Goal: Information Seeking & Learning: Learn about a topic

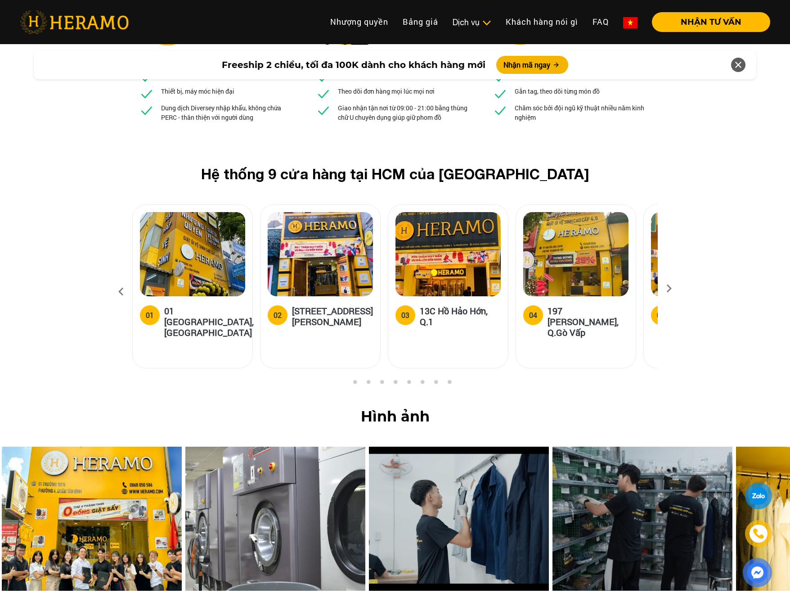
scroll to position [3389, 0]
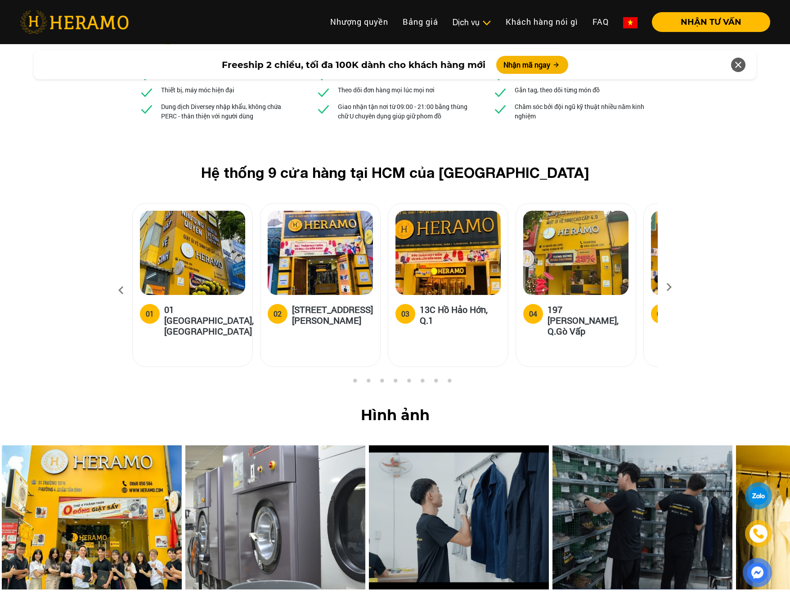
click at [666, 212] on div "Hệ thống 9 cửa hàng tại HCM của HERAMO 01 01 [GEOGRAPHIC_DATA], Q.[GEOGRAPHIC_D…" at bounding box center [395, 270] width 790 height 213
click at [672, 287] on icon at bounding box center [669, 290] width 16 height 6
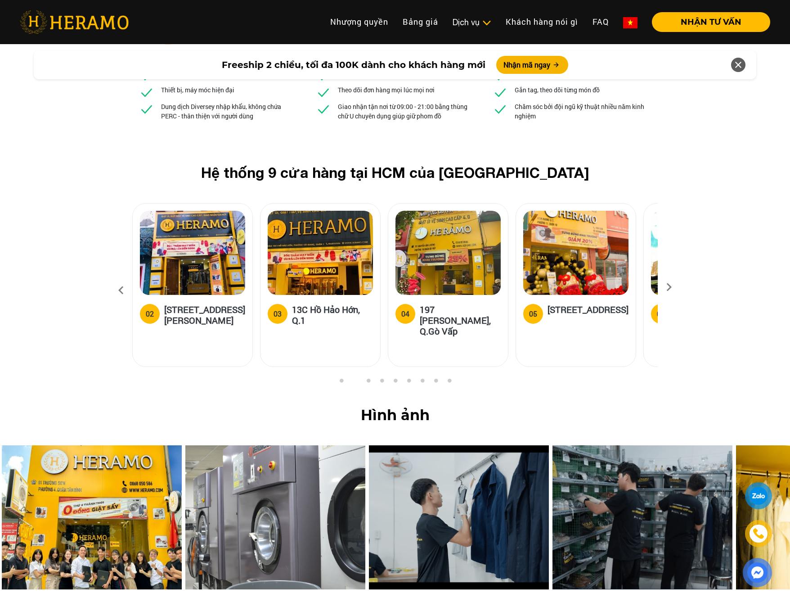
click at [657, 189] on div "Hệ thống 9 cửa hàng tại HCM của HERAMO 01 01 [GEOGRAPHIC_DATA], Q.[GEOGRAPHIC_D…" at bounding box center [395, 270] width 540 height 213
click at [675, 287] on icon at bounding box center [669, 290] width 16 height 6
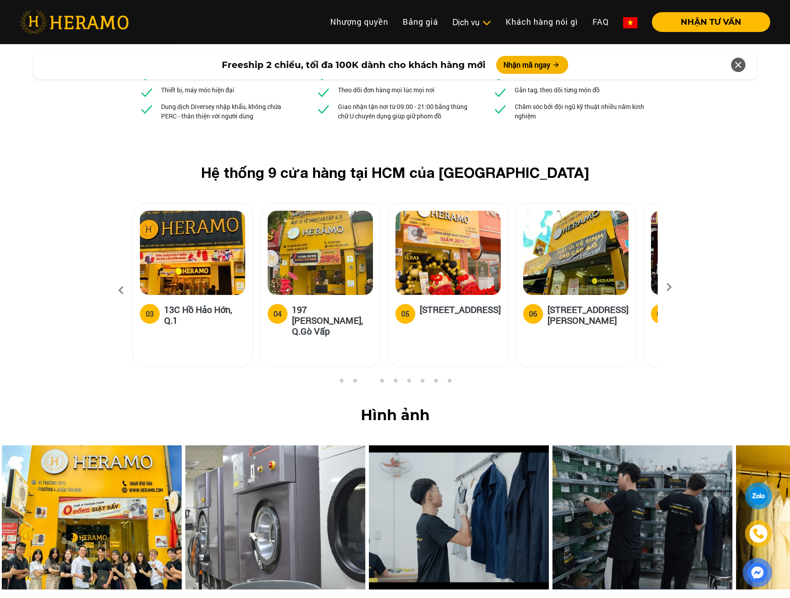
click at [673, 287] on icon at bounding box center [669, 290] width 16 height 6
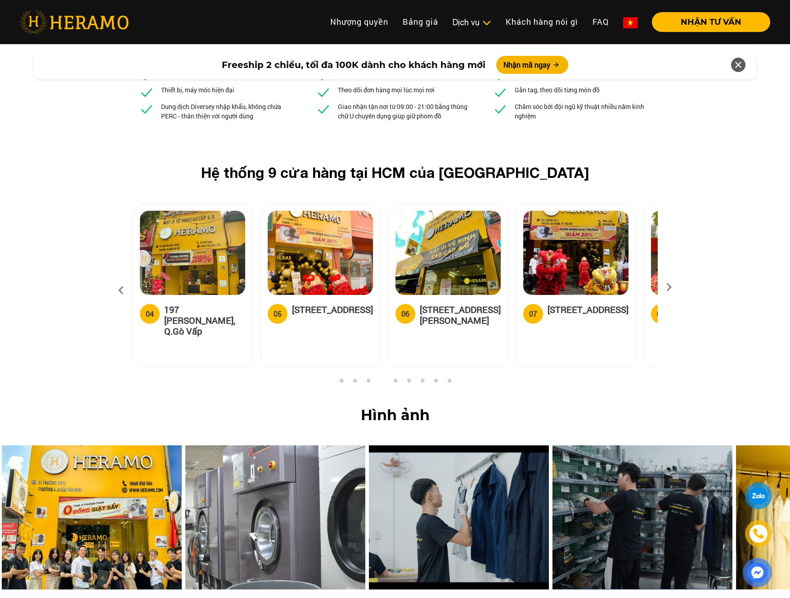
click at [667, 287] on icon at bounding box center [669, 290] width 16 height 6
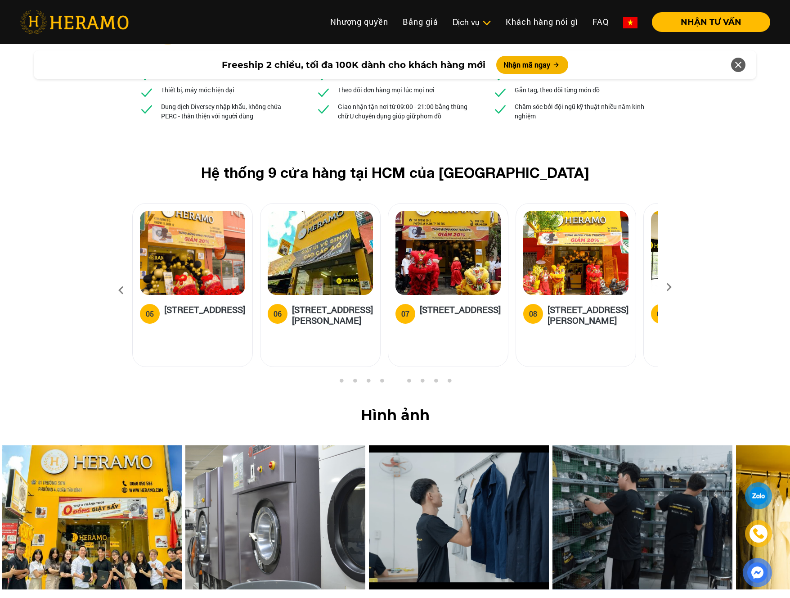
click at [667, 287] on icon at bounding box center [669, 290] width 16 height 6
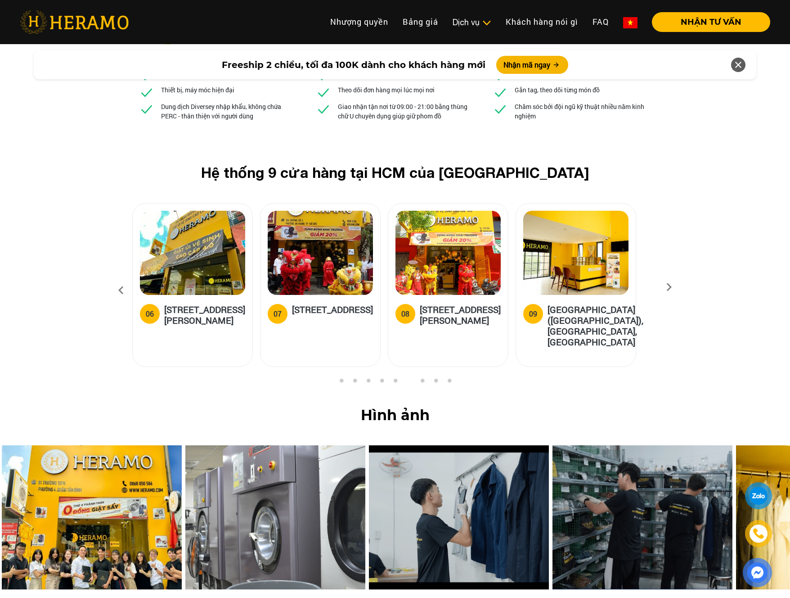
drag, startPoint x: 88, startPoint y: 200, endPoint x: 96, endPoint y: 202, distance: 7.8
click at [88, 201] on div "Hệ thống 9 cửa hàng tại HCM của HERAMO 01 01 [GEOGRAPHIC_DATA], Q.[GEOGRAPHIC_D…" at bounding box center [395, 270] width 790 height 213
click at [103, 202] on div "Hệ thống 9 cửa hàng tại HCM của HERAMO 01 01 [GEOGRAPHIC_DATA], Q.[GEOGRAPHIC_D…" at bounding box center [395, 270] width 790 height 213
click at [103, 205] on div "Hệ thống 9 cửa hàng tại HCM của HERAMO 01 01 [GEOGRAPHIC_DATA], Q.[GEOGRAPHIC_D…" at bounding box center [395, 270] width 790 height 213
click at [123, 278] on icon at bounding box center [121, 290] width 16 height 24
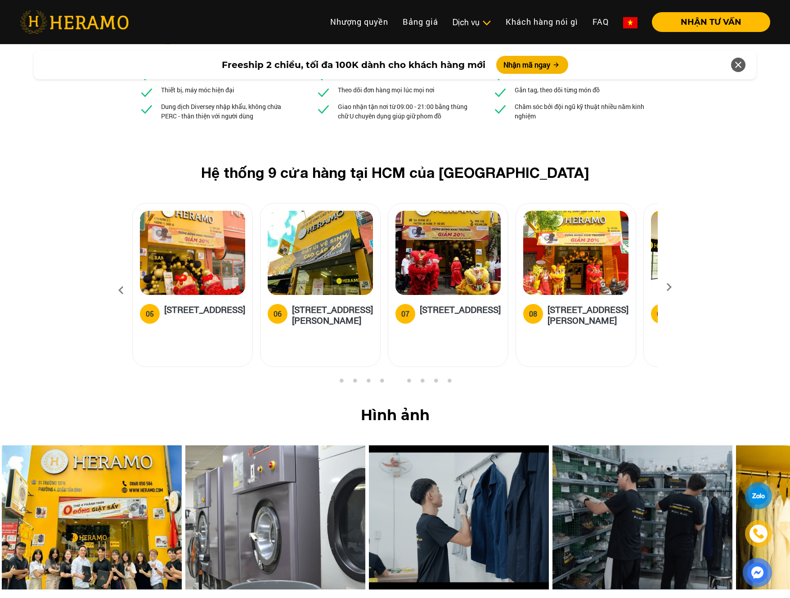
click at [124, 278] on icon at bounding box center [121, 290] width 16 height 24
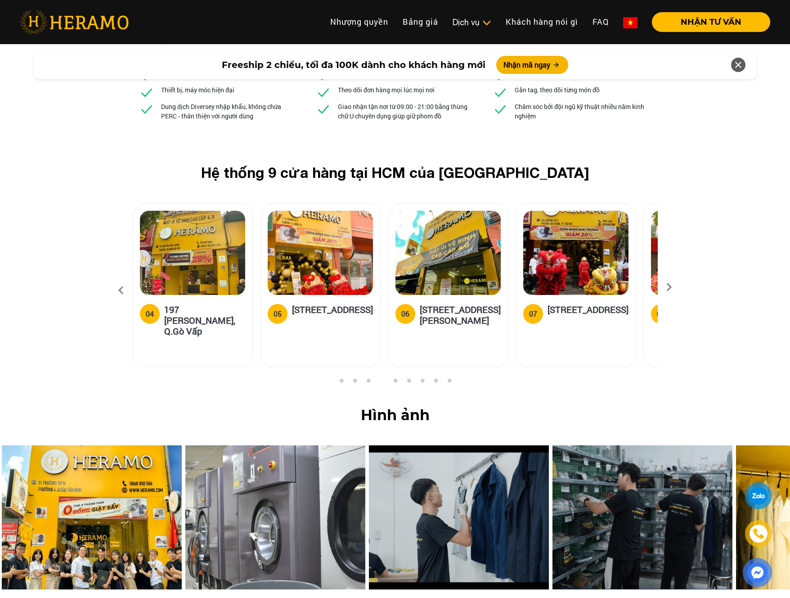
click at [124, 278] on icon at bounding box center [121, 290] width 16 height 24
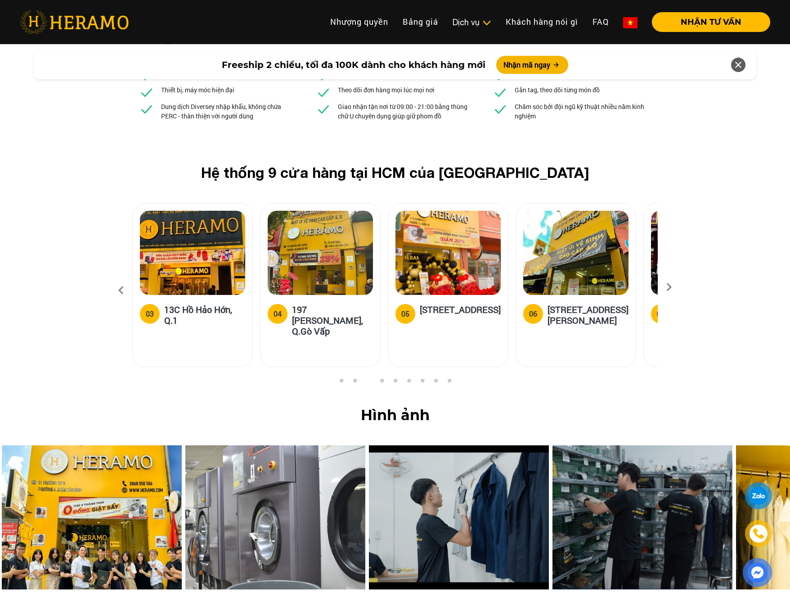
click at [124, 278] on icon at bounding box center [121, 290] width 16 height 24
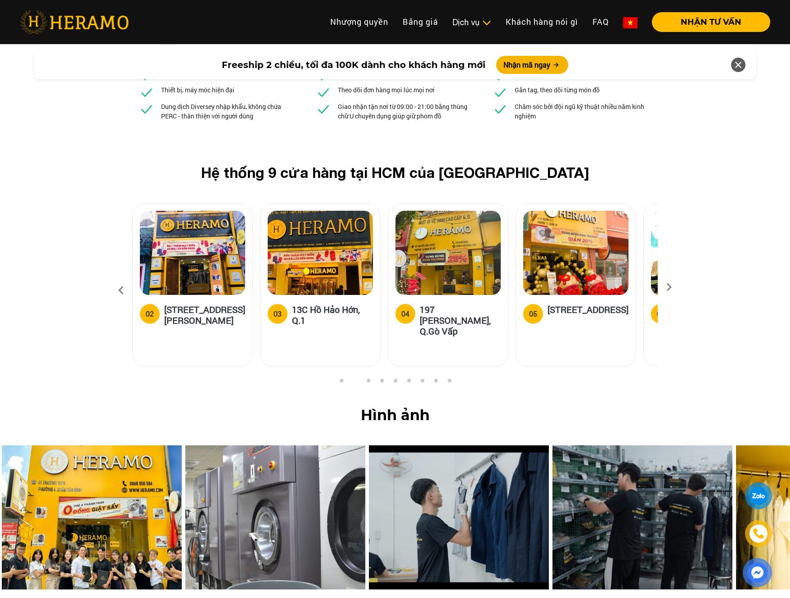
click at [124, 278] on icon at bounding box center [121, 290] width 16 height 24
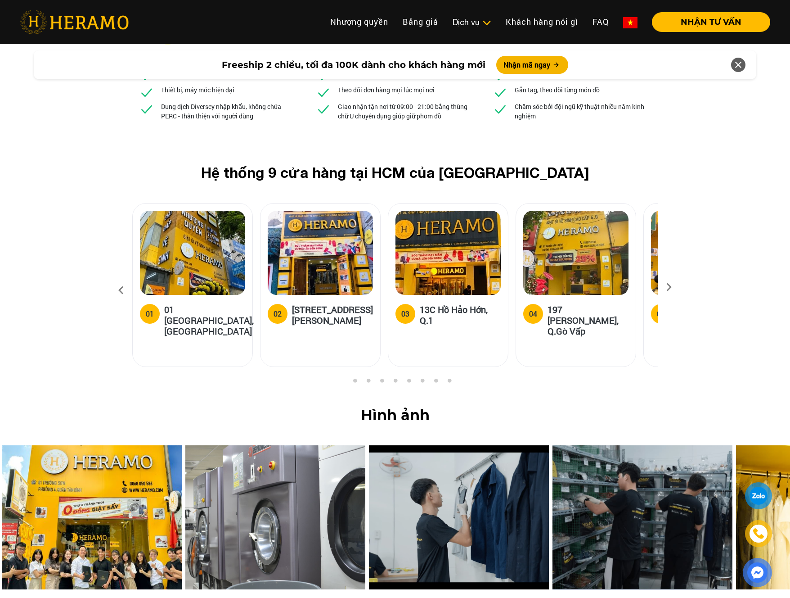
click at [124, 278] on icon at bounding box center [121, 290] width 16 height 24
click at [175, 304] on h5 "01 [GEOGRAPHIC_DATA], [GEOGRAPHIC_DATA]" at bounding box center [209, 320] width 90 height 32
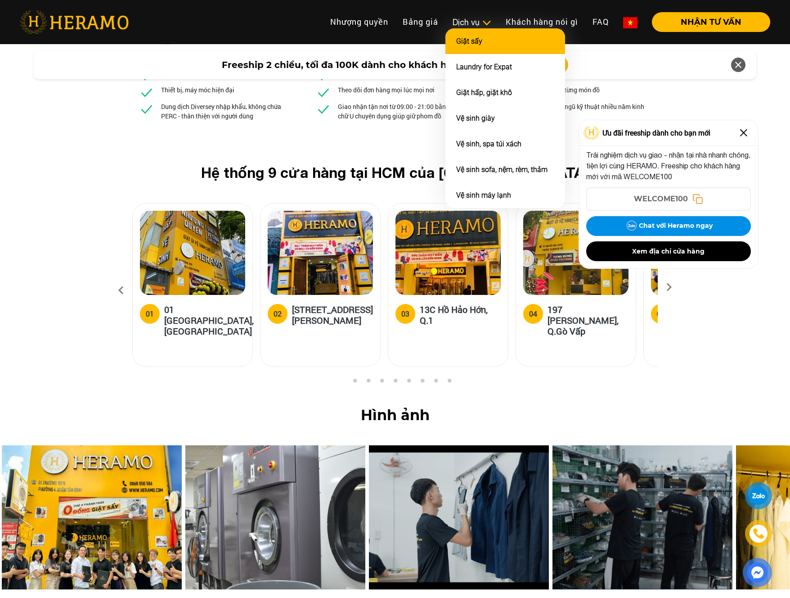
click at [511, 47] on li "Giặt sấy" at bounding box center [505, 41] width 120 height 26
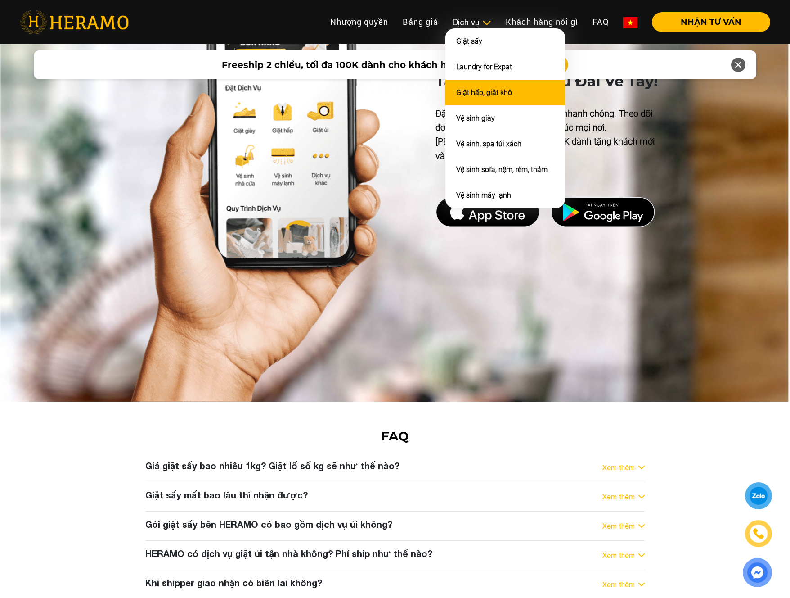
click at [477, 82] on li "Giặt hấp, giặt khô" at bounding box center [505, 93] width 120 height 26
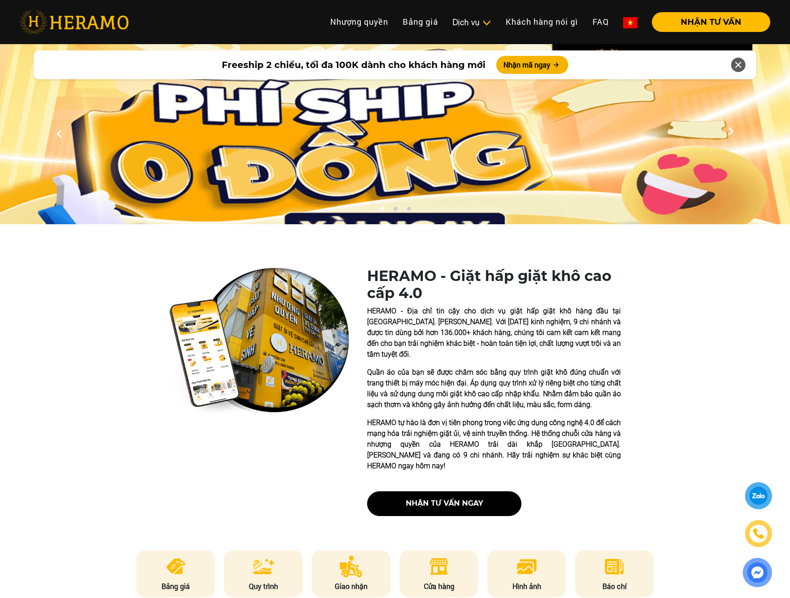
drag, startPoint x: 486, startPoint y: 535, endPoint x: 328, endPoint y: 491, distance: 164.0
click at [483, 550] on ul "Bảng giá Quy trình Giao nhận Cửa hàng Hình ảnh Báo chí" at bounding box center [395, 573] width 526 height 47
click at [425, 28] on link "Bảng giá" at bounding box center [421, 21] width 50 height 19
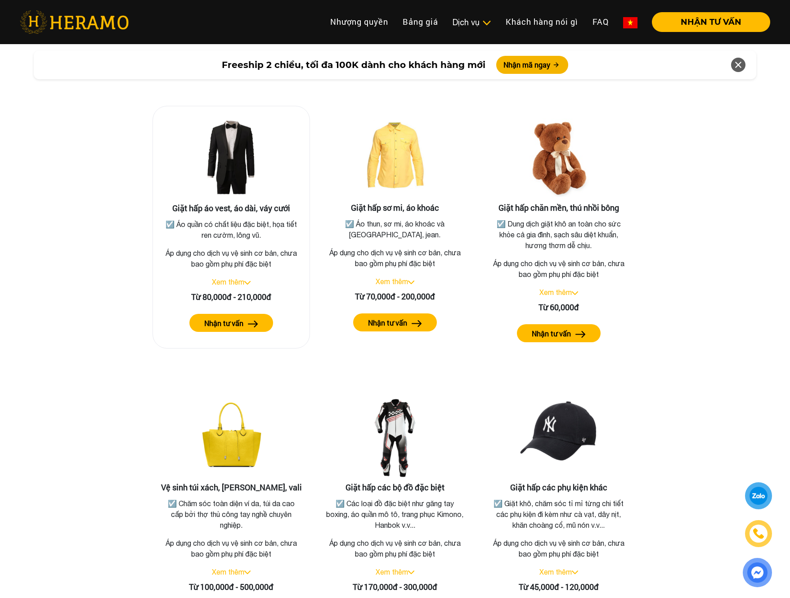
click at [223, 291] on div "Từ 80,000đ - 210,000đ" at bounding box center [231, 297] width 142 height 12
click at [233, 278] on link "Xem thêm" at bounding box center [228, 282] width 32 height 8
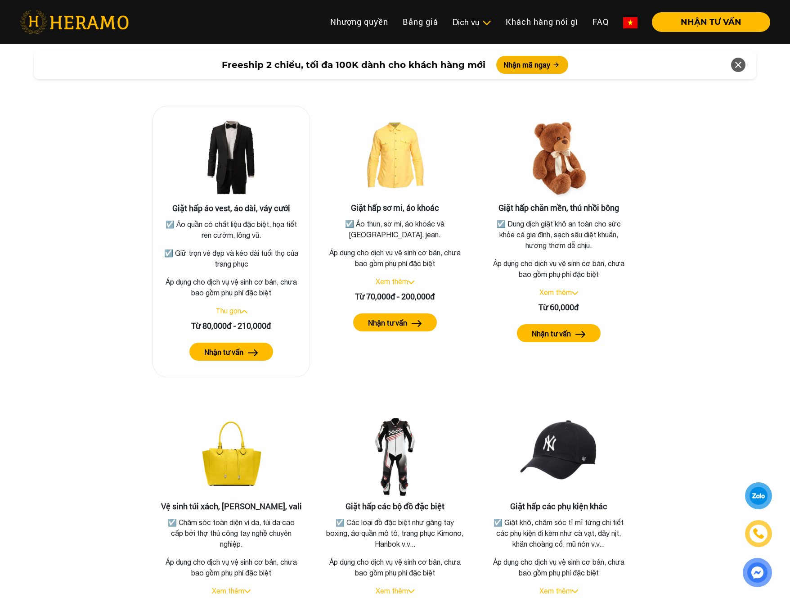
click at [259, 342] on button "Nhận tư vấn" at bounding box center [231, 351] width 84 height 18
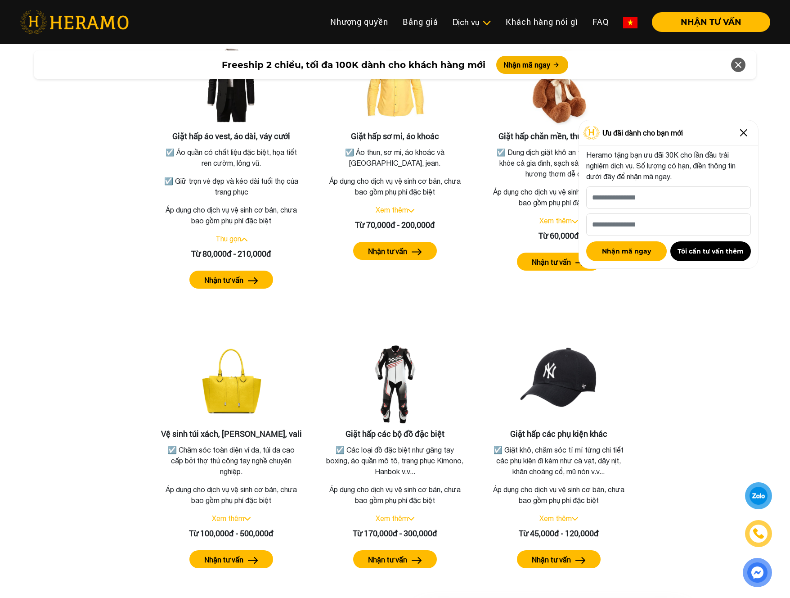
scroll to position [1687, 0]
